Goal: Transaction & Acquisition: Purchase product/service

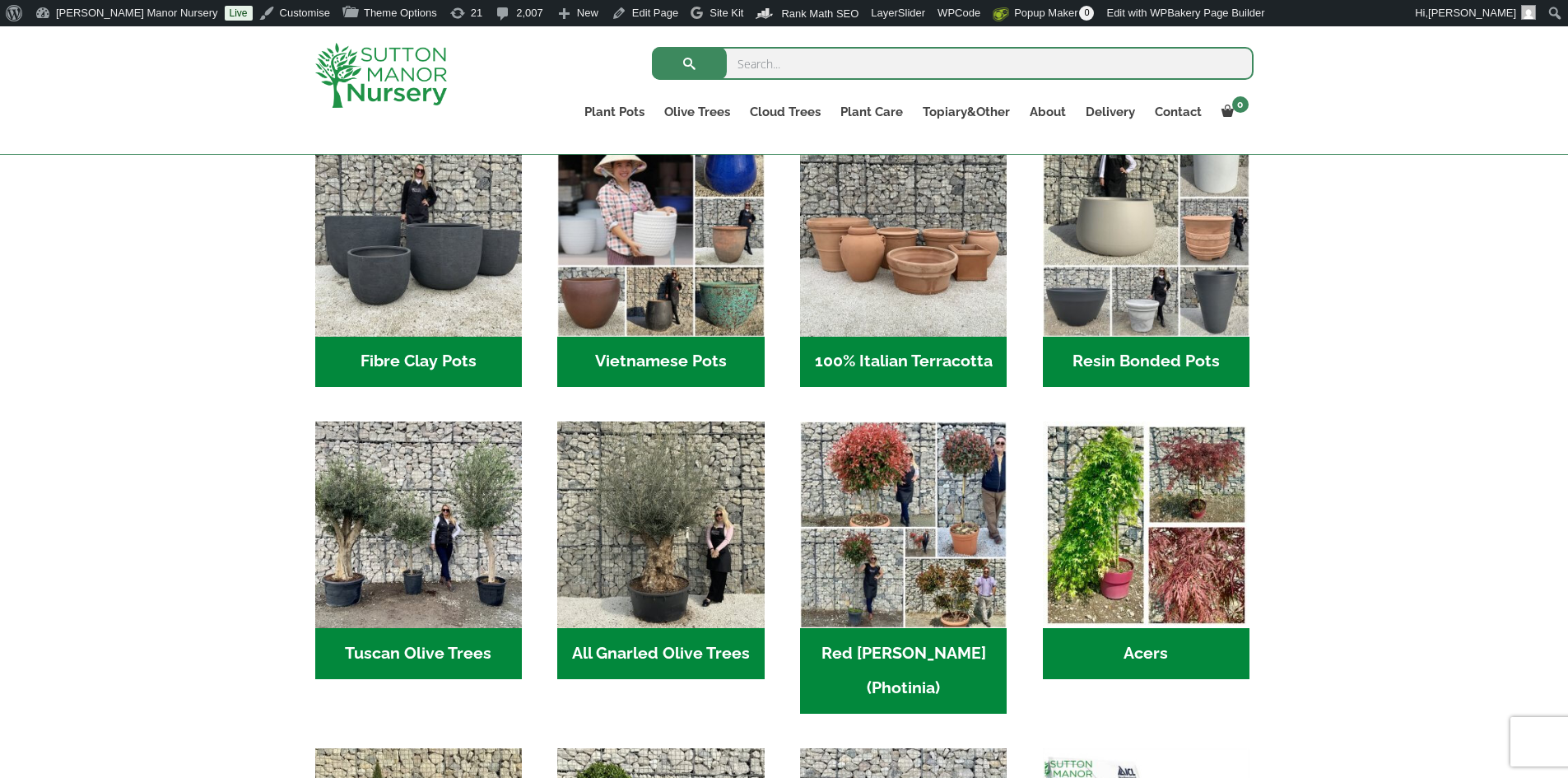
click at [1111, 358] on h2 "Resin Bonded Pots (218)" at bounding box center [1146, 362] width 207 height 51
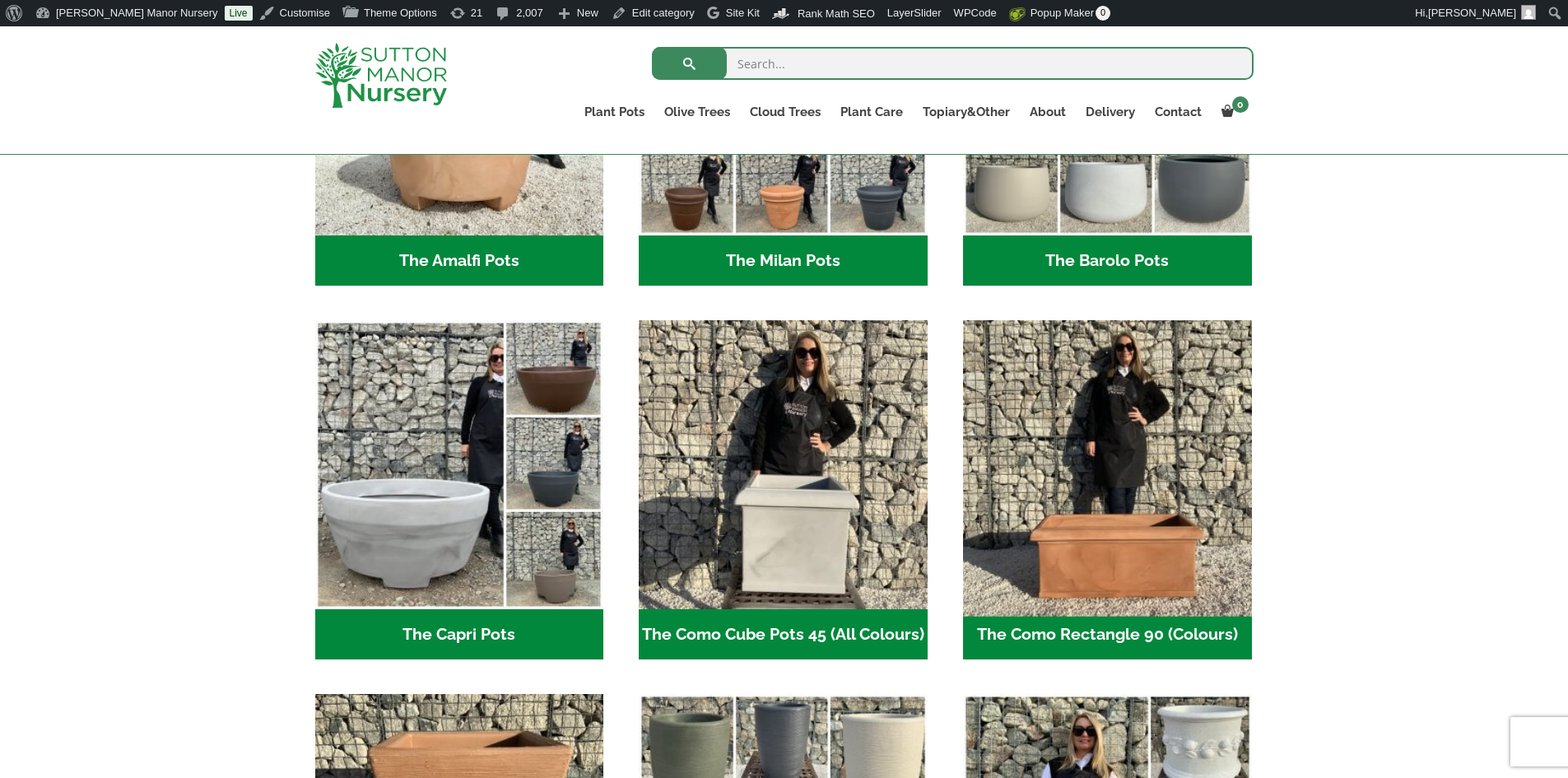
scroll to position [658, 0]
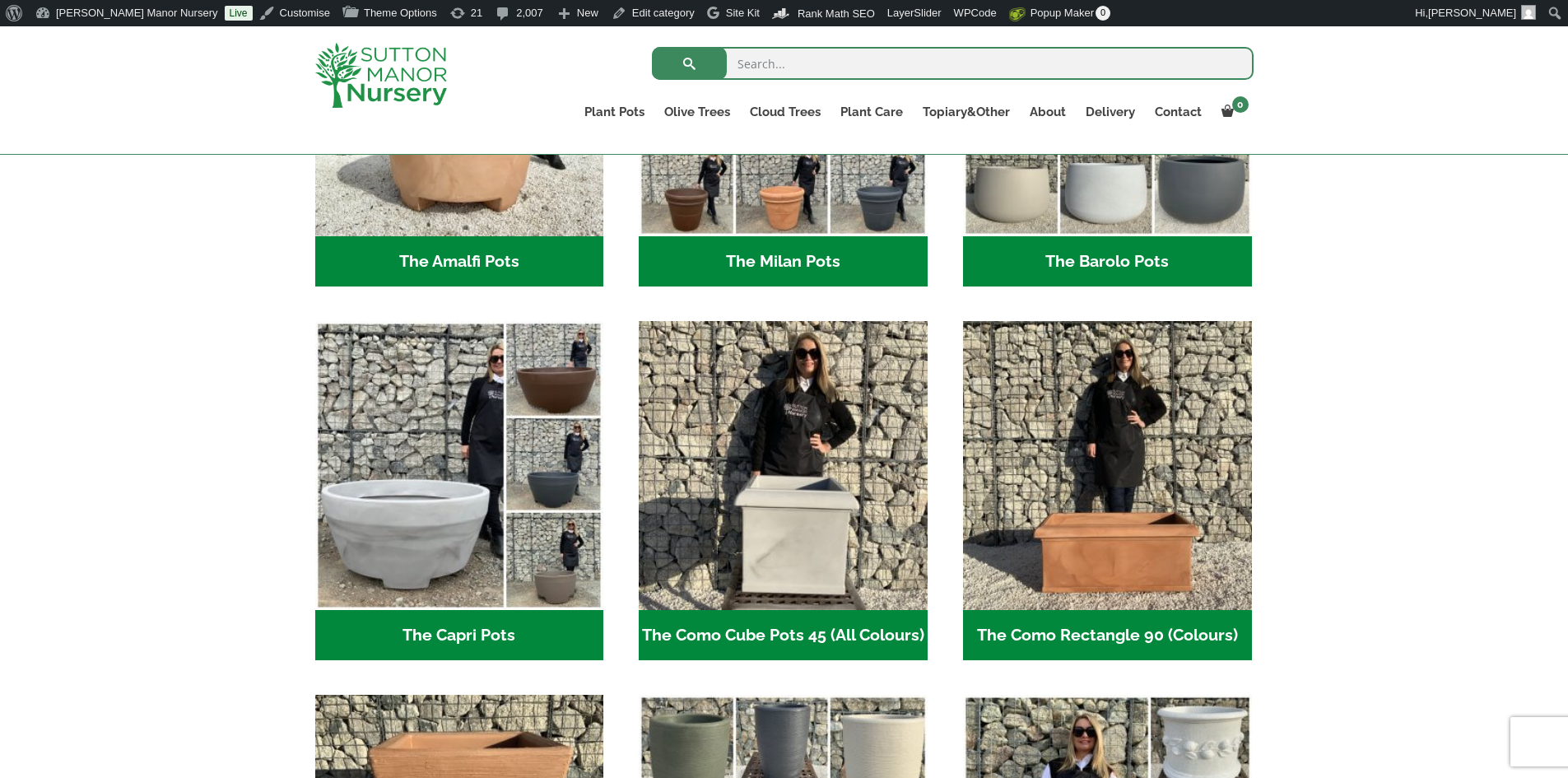
click at [1081, 256] on h2 "The Barolo Pots (42)" at bounding box center [1107, 262] width 289 height 51
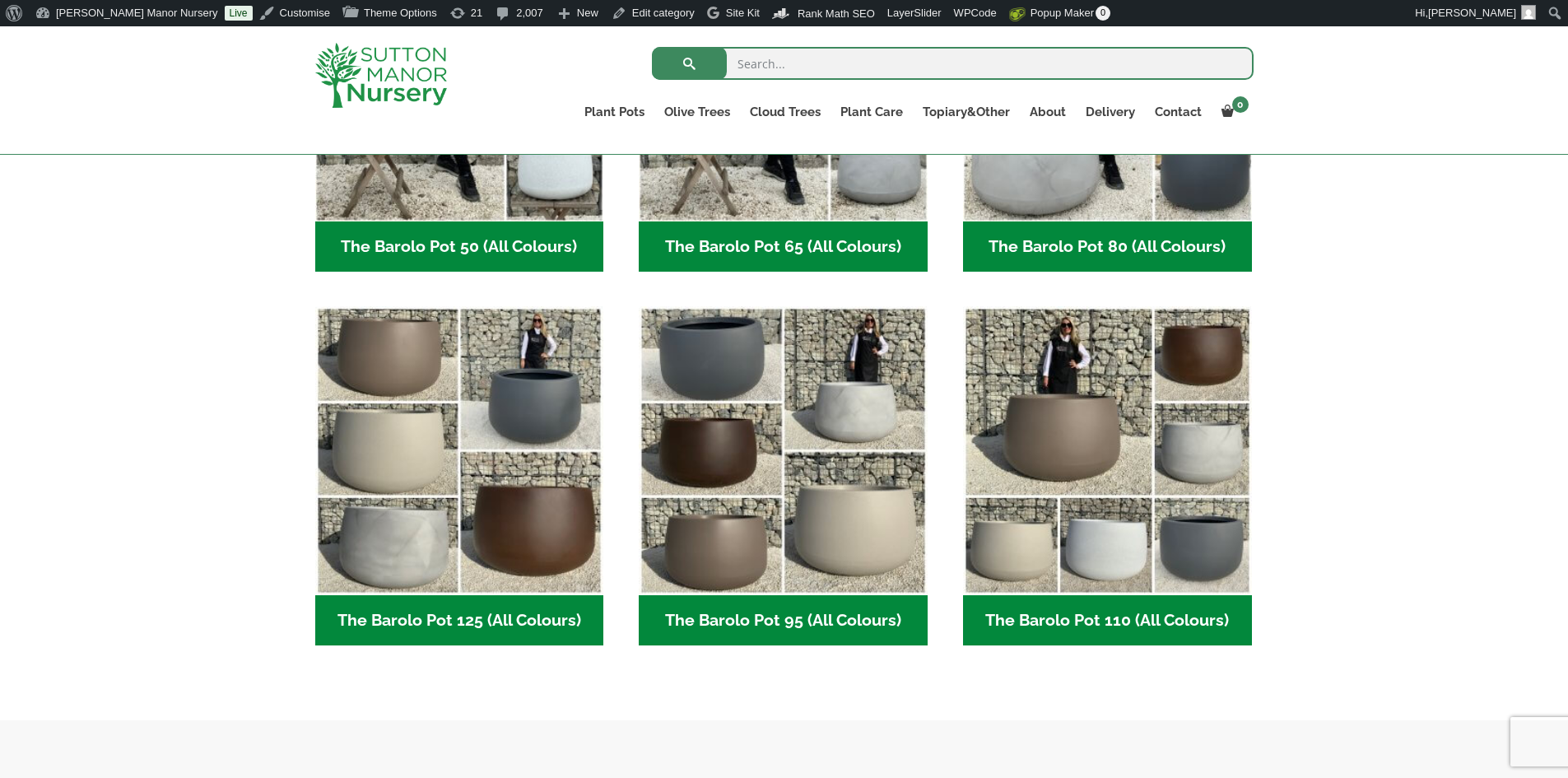
scroll to position [658, 0]
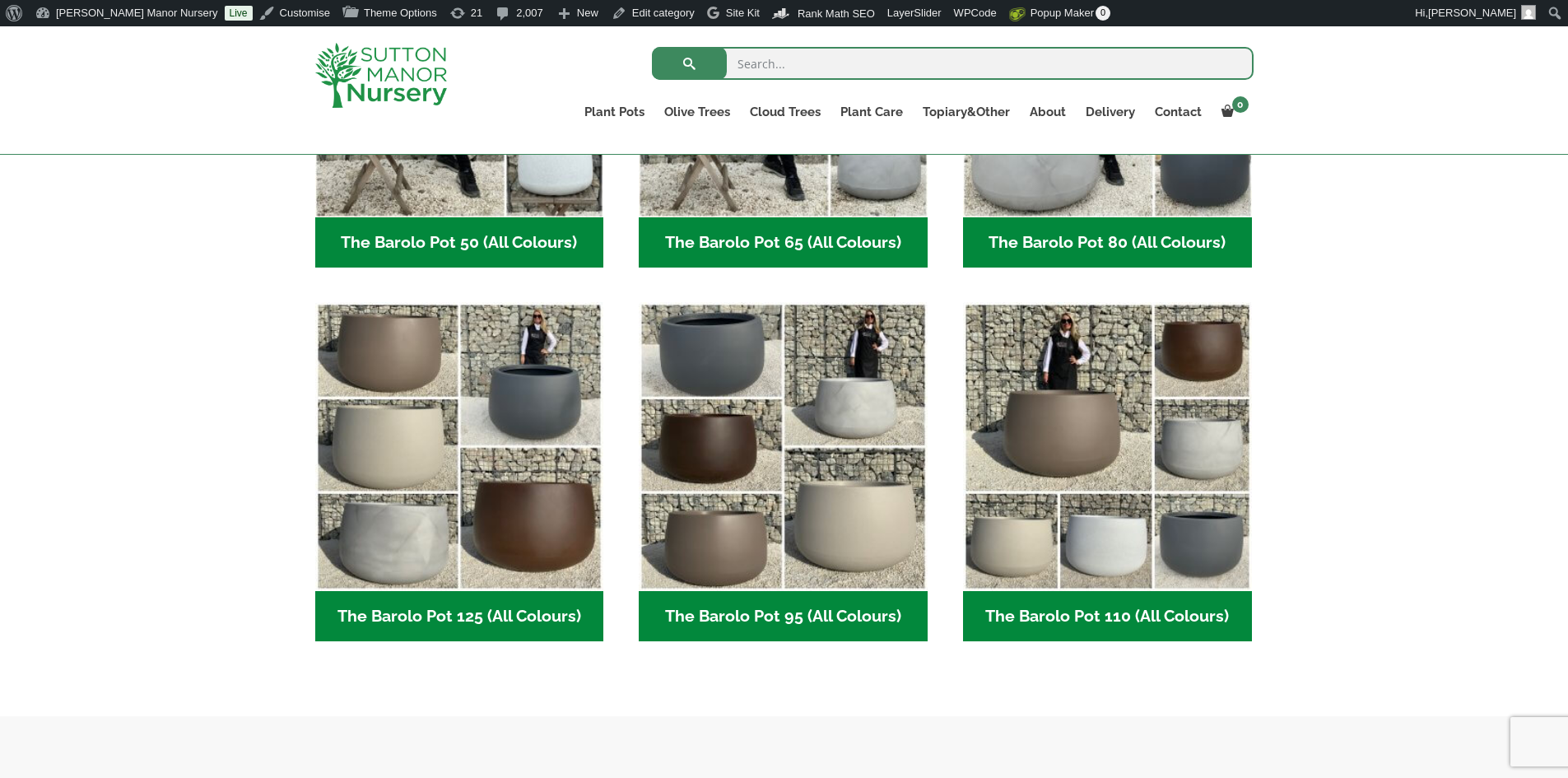
click at [1130, 229] on h2 "The Barolo Pot 80 (All Colours) (7)" at bounding box center [1107, 243] width 289 height 51
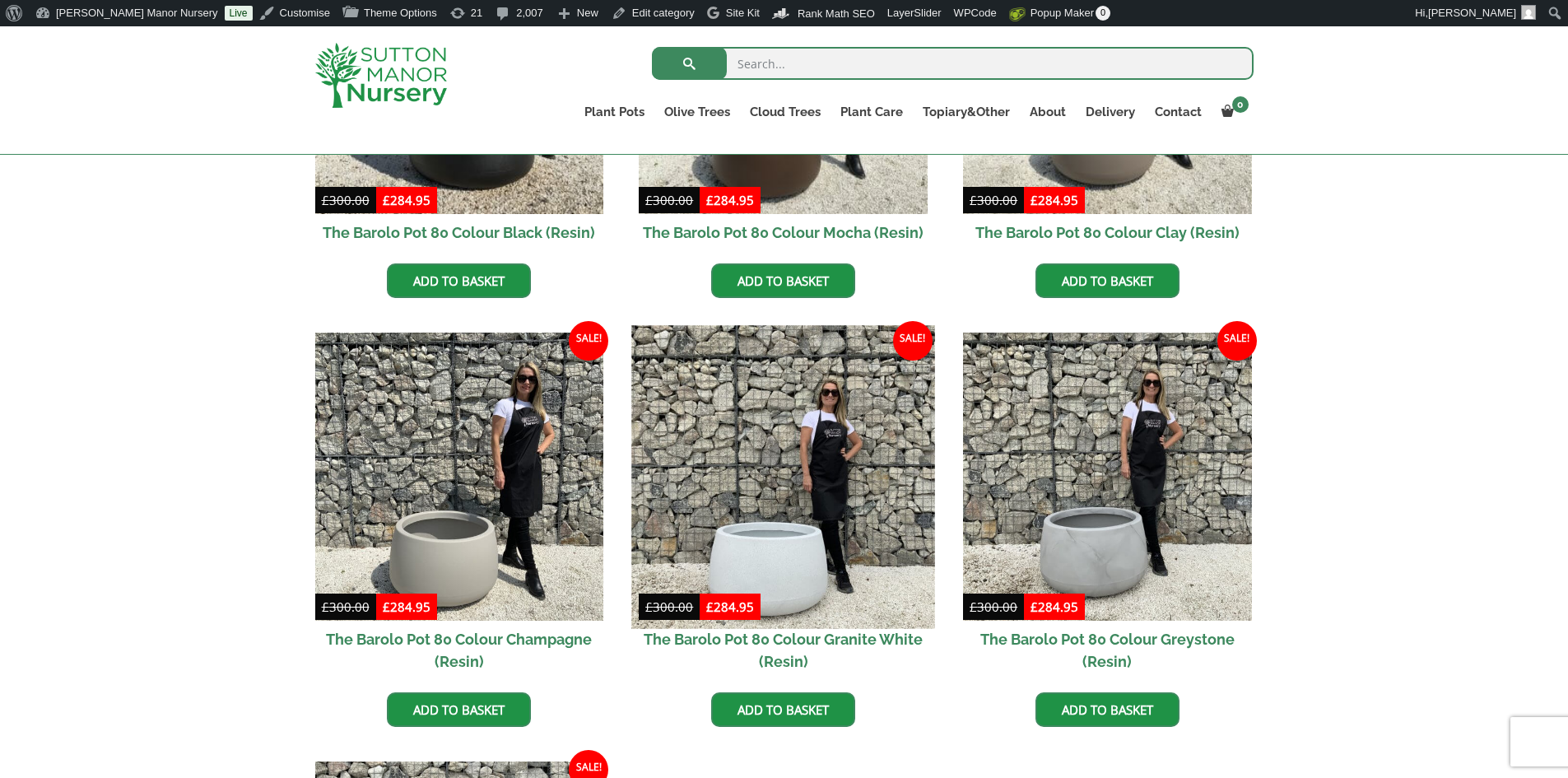
scroll to position [741, 0]
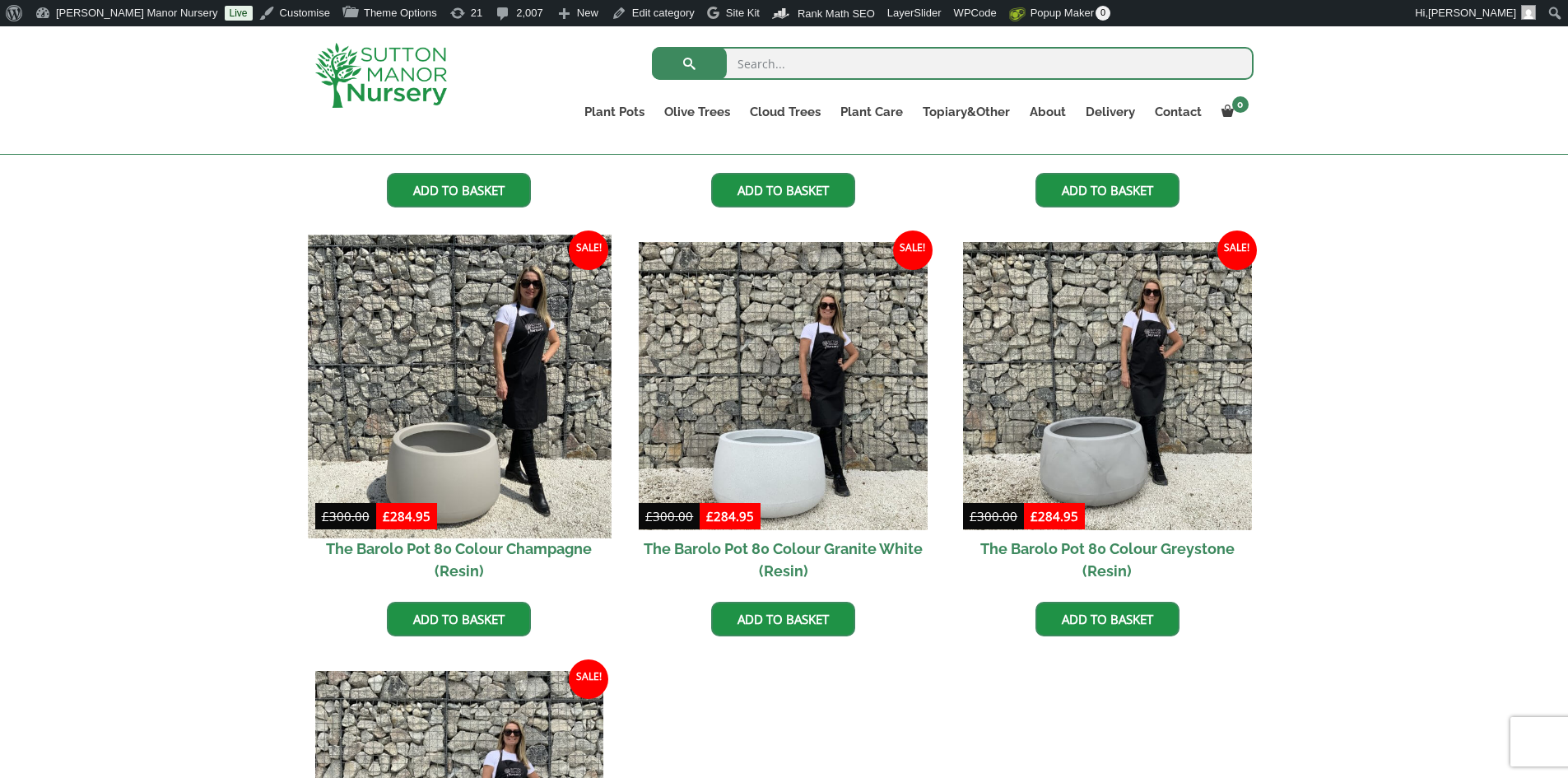
click at [480, 410] on img at bounding box center [458, 385] width 302 height 302
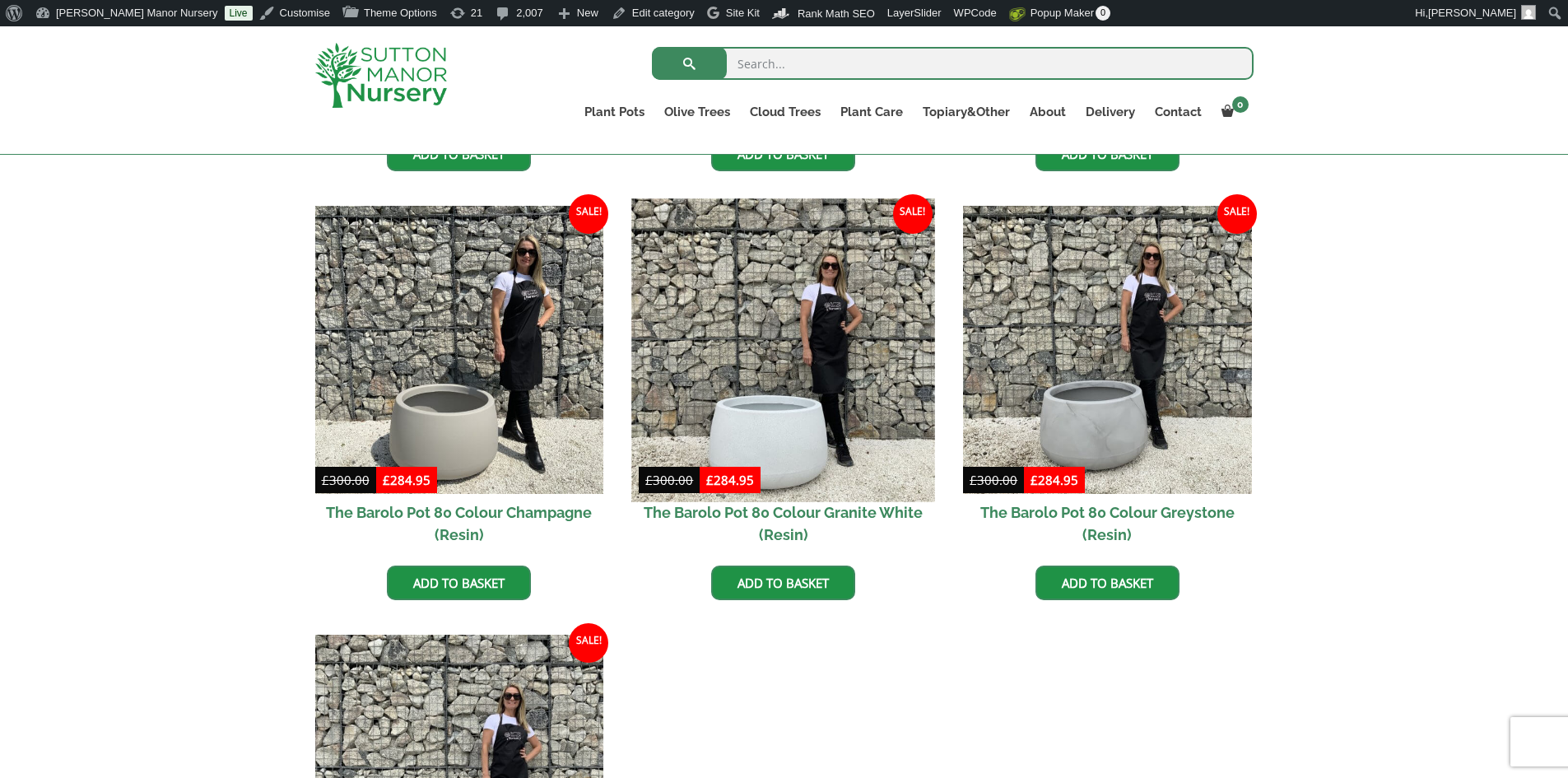
scroll to position [988, 0]
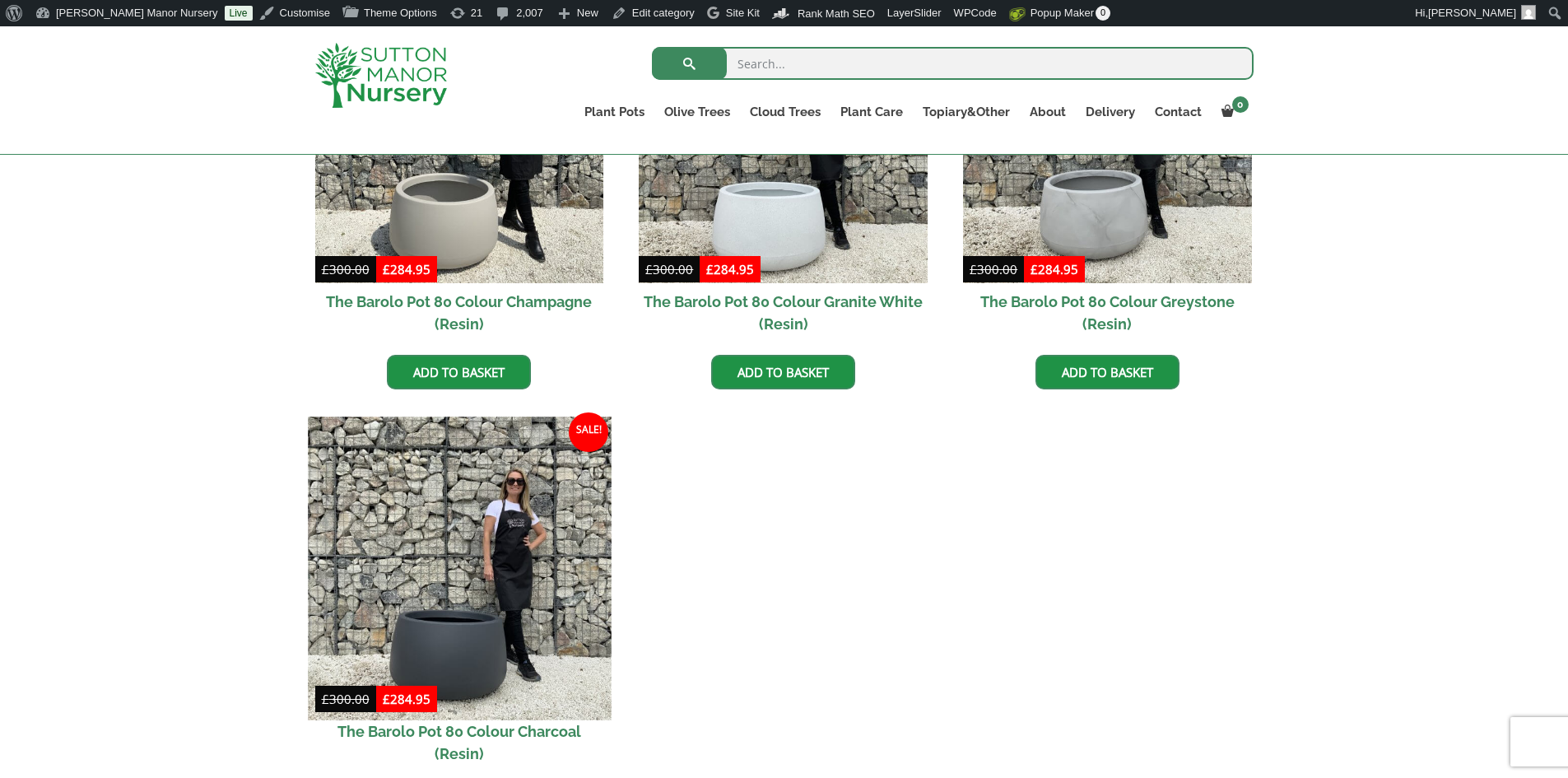
click at [508, 584] on img at bounding box center [458, 567] width 302 height 302
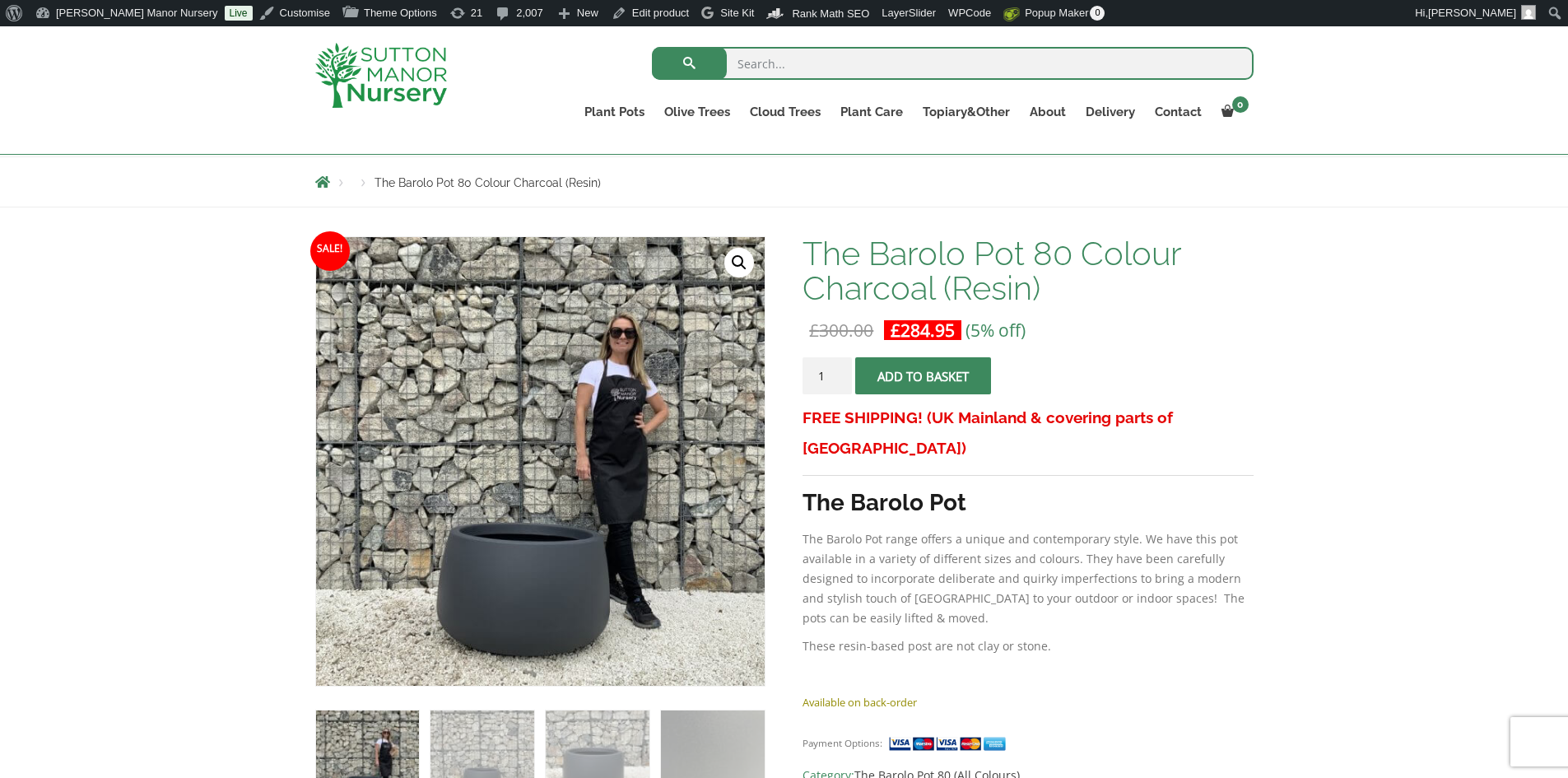
scroll to position [164, 0]
